Goal: Transaction & Acquisition: Purchase product/service

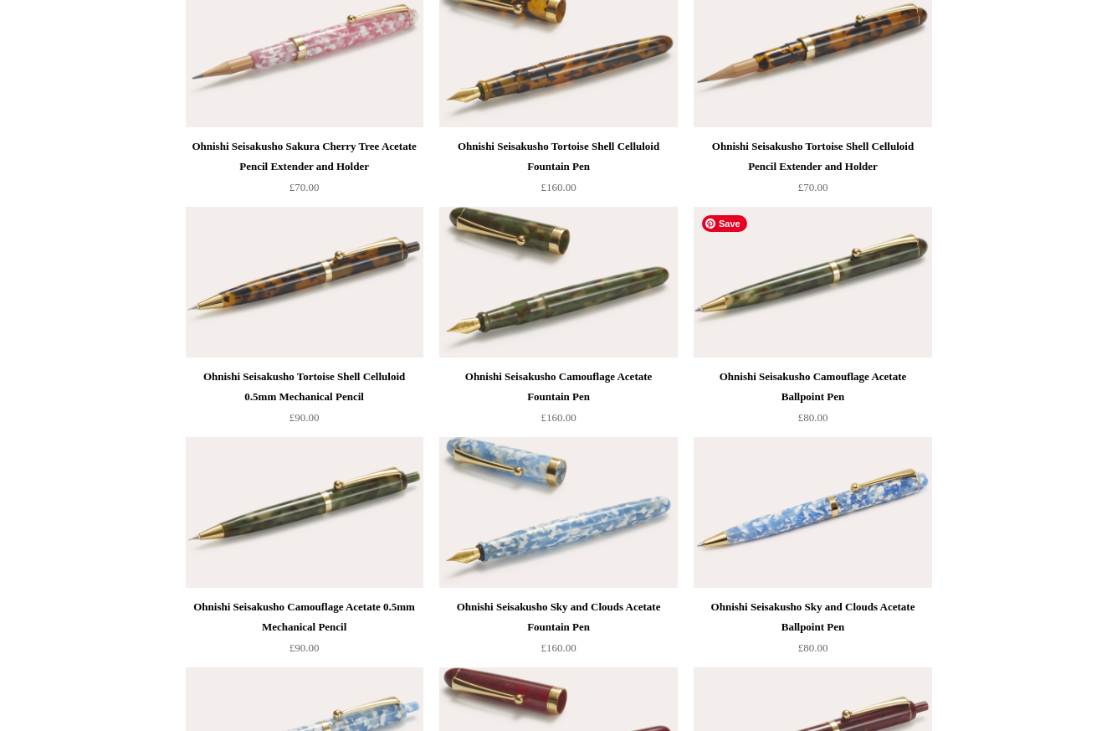
scroll to position [881, 0]
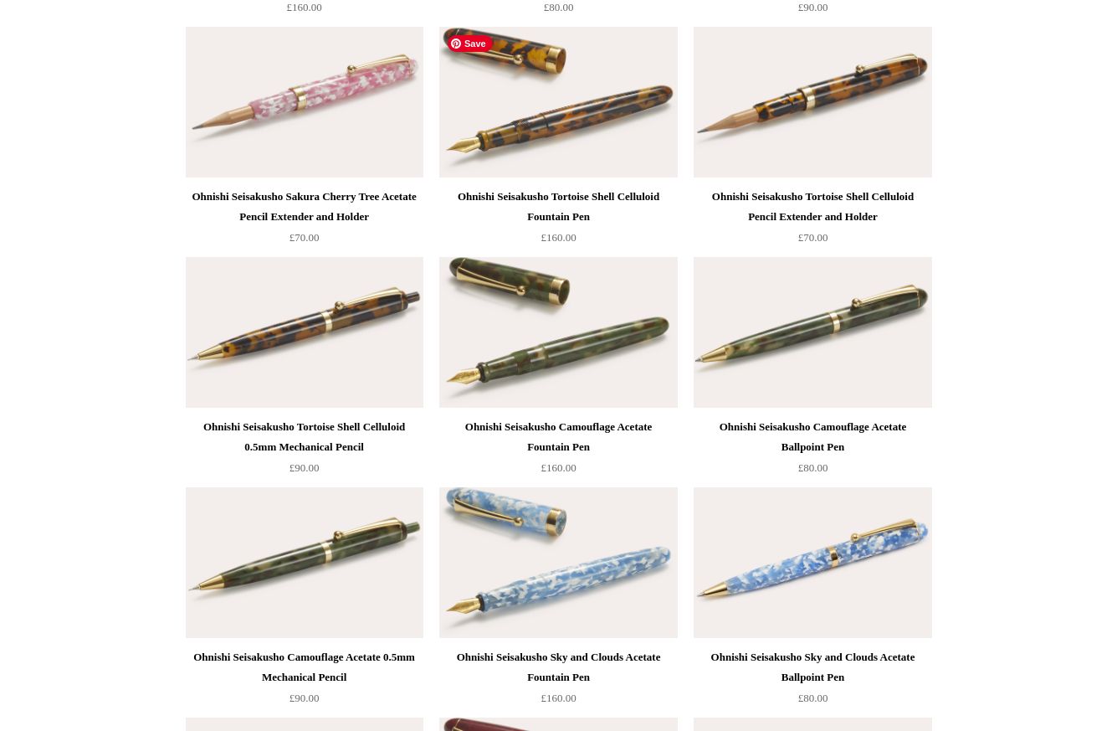
click at [594, 125] on img at bounding box center [558, 102] width 238 height 151
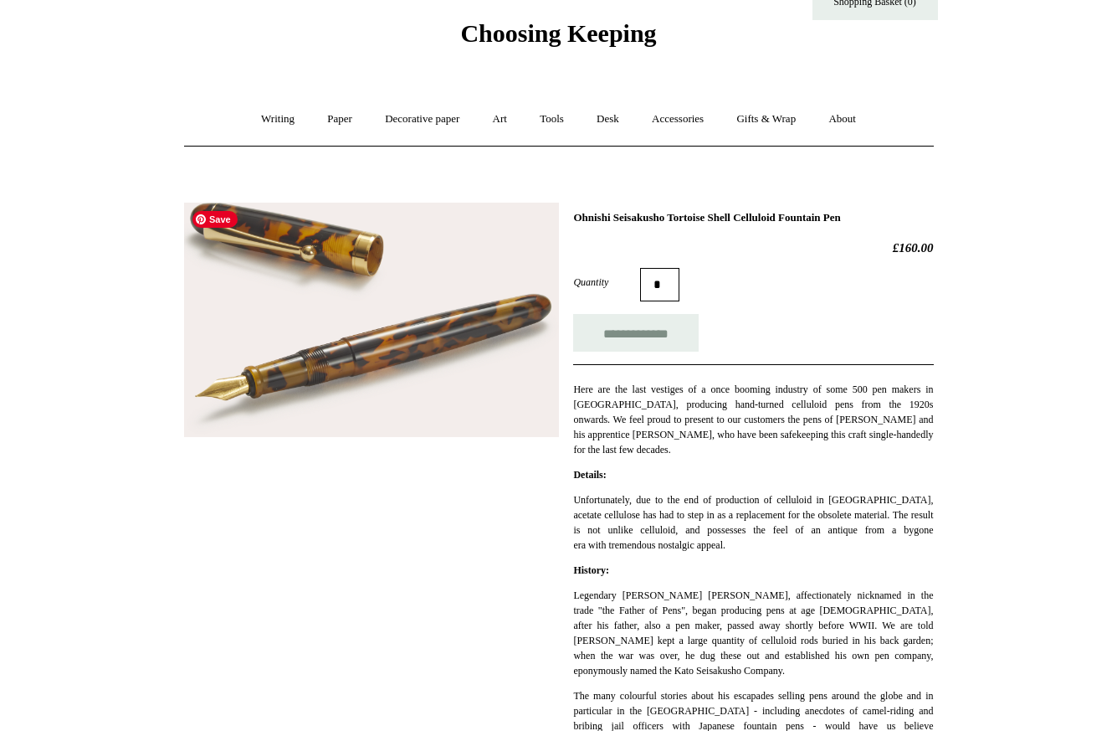
scroll to position [59, 0]
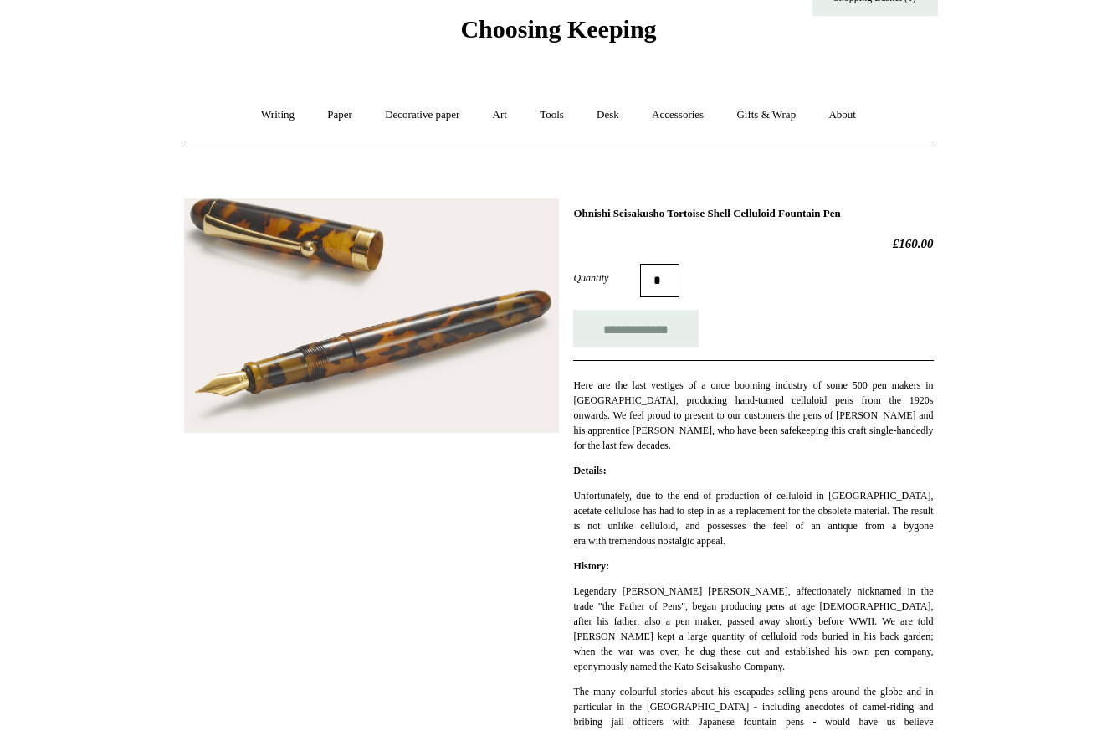
drag, startPoint x: 574, startPoint y: 213, endPoint x: 910, endPoint y: 208, distance: 335.7
click at [910, 208] on h1 "Ohnishi Seisakusho Tortoise Shell Celluloid Fountain Pen" at bounding box center [753, 213] width 360 height 13
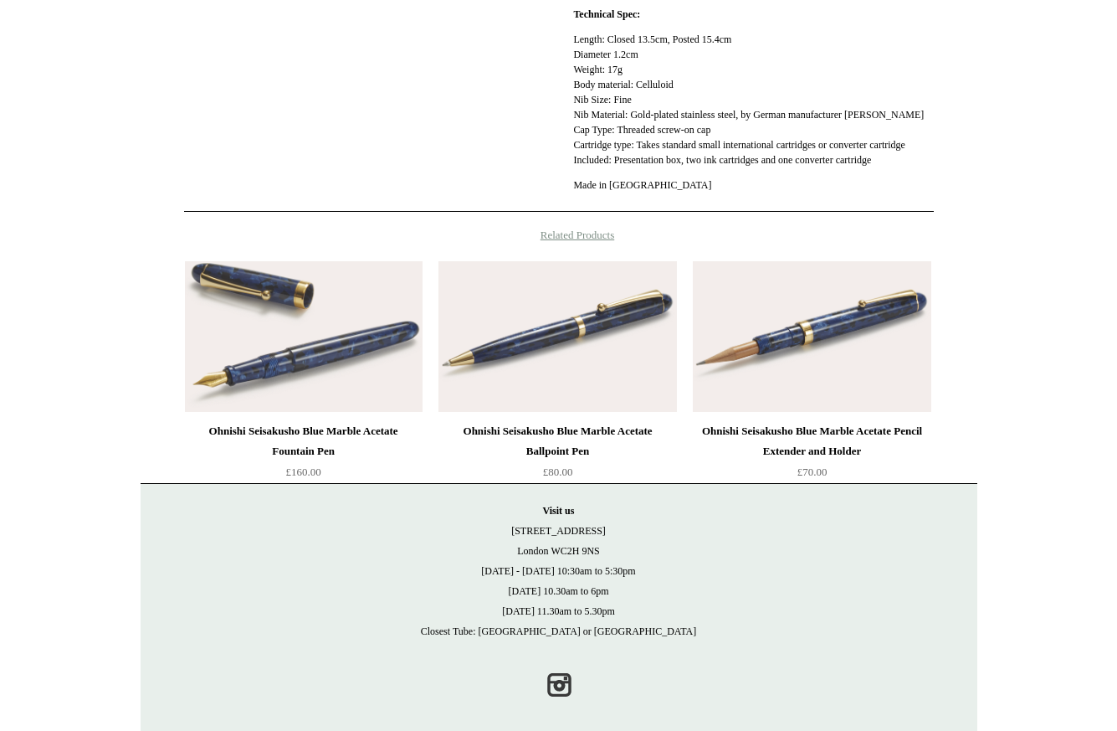
scroll to position [968, 0]
click at [559, 692] on link "Instagram" at bounding box center [559, 683] width 37 height 37
